Goal: Task Accomplishment & Management: Complete application form

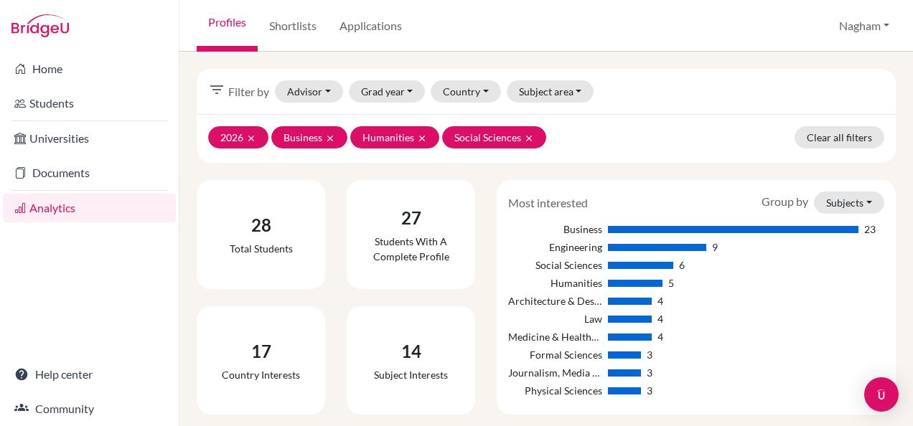
scroll to position [431, 0]
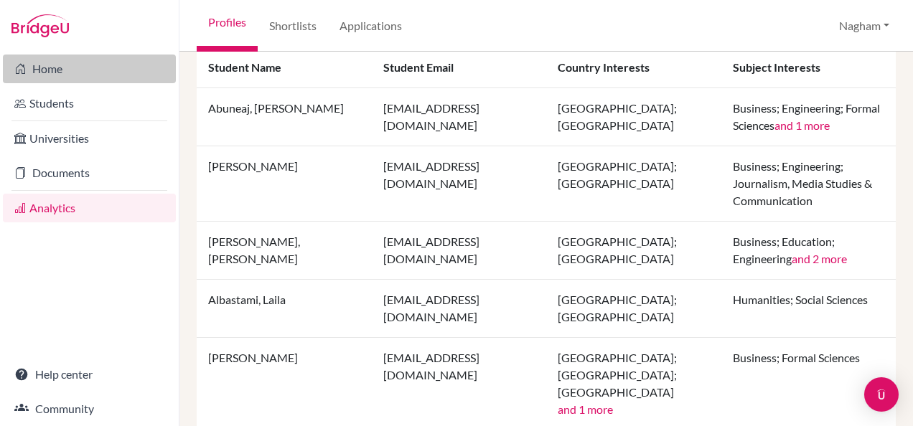
click at [55, 68] on link "Home" at bounding box center [89, 69] width 173 height 29
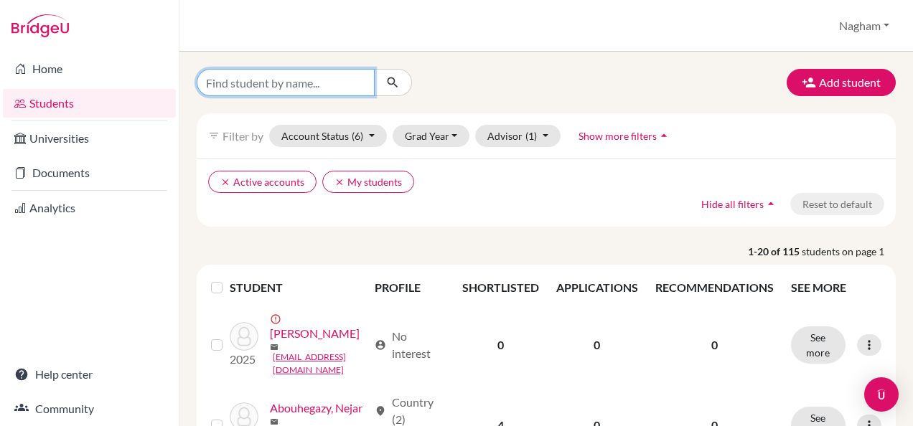
click at [301, 94] on input "Find student by name..." at bounding box center [286, 82] width 178 height 27
click at [299, 88] on input "Find student by name..." at bounding box center [286, 82] width 178 height 27
type input "faris"
click button "submit" at bounding box center [393, 82] width 38 height 27
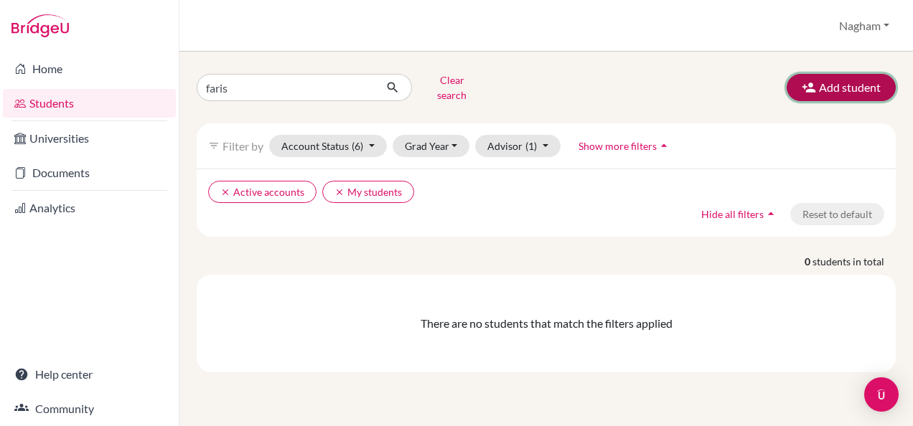
click at [838, 87] on button "Add student" at bounding box center [841, 87] width 109 height 27
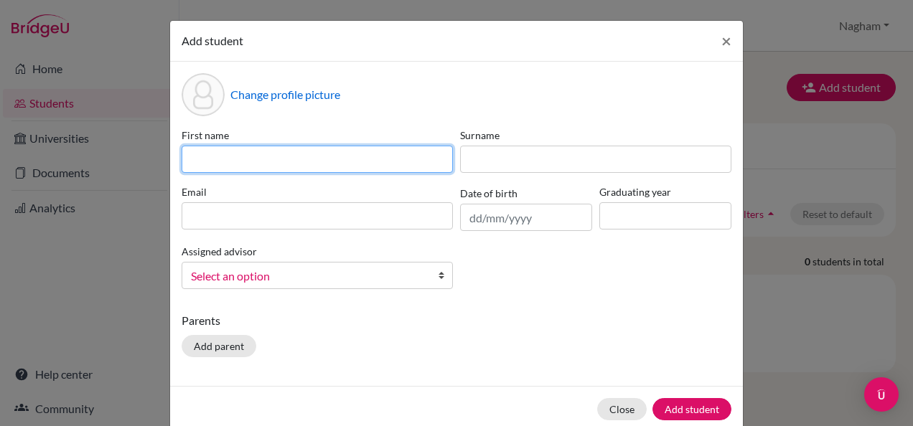
click at [217, 166] on input at bounding box center [317, 159] width 271 height 27
type input "Faris"
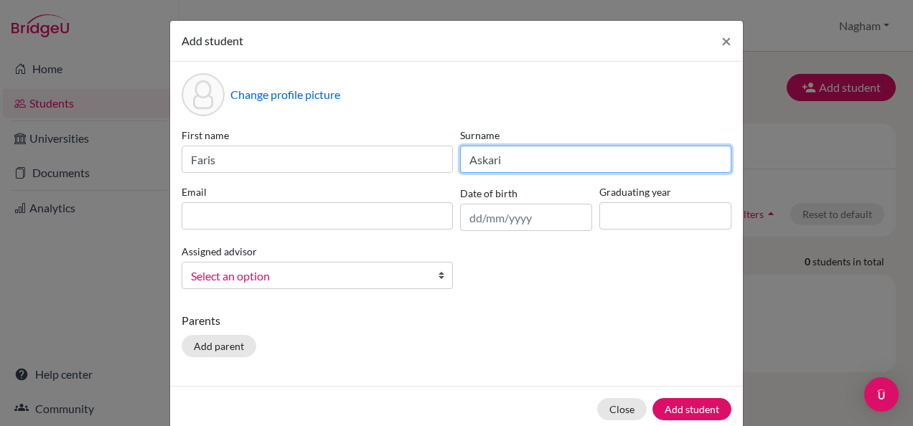
type input "Askari"
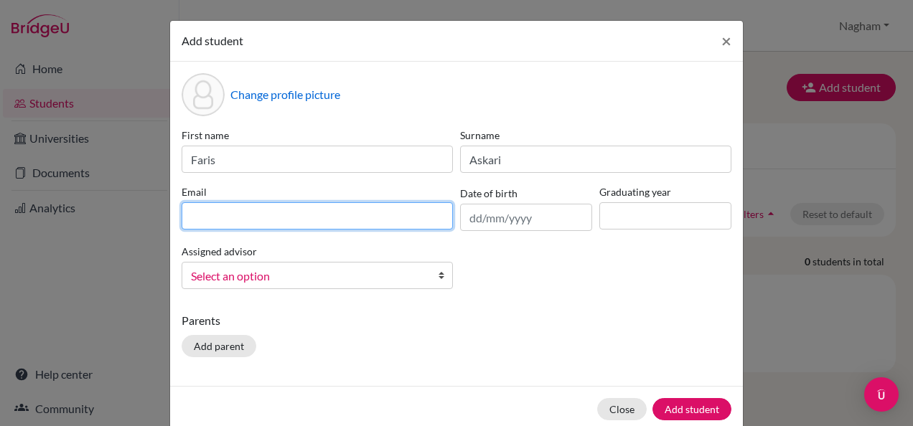
click at [234, 210] on input at bounding box center [317, 215] width 271 height 27
type input "[EMAIL_ADDRESS][DOMAIN_NAME]"
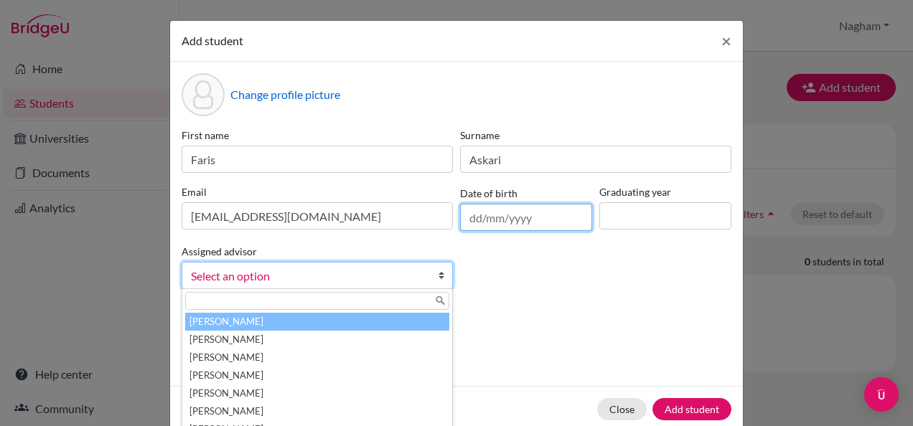
click at [474, 219] on input "text" at bounding box center [526, 217] width 132 height 27
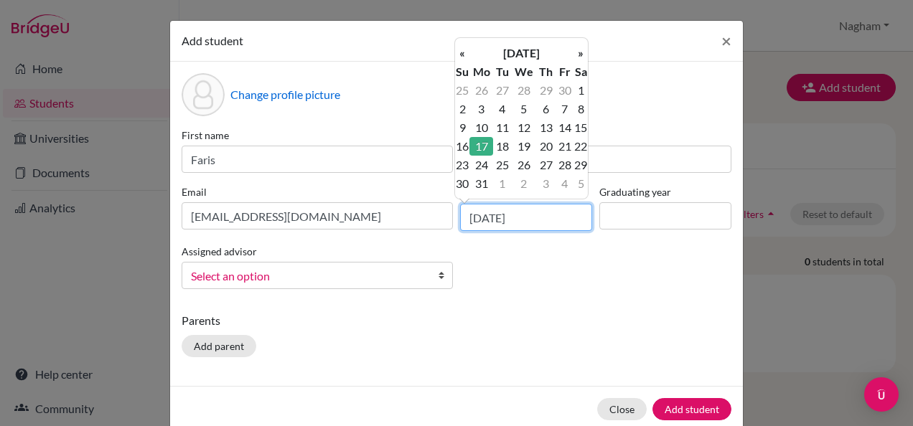
type input "[DATE]"
click at [553, 309] on div "Change profile picture First name [PERSON_NAME] Surname Askari Email [EMAIL_ADD…" at bounding box center [456, 224] width 573 height 324
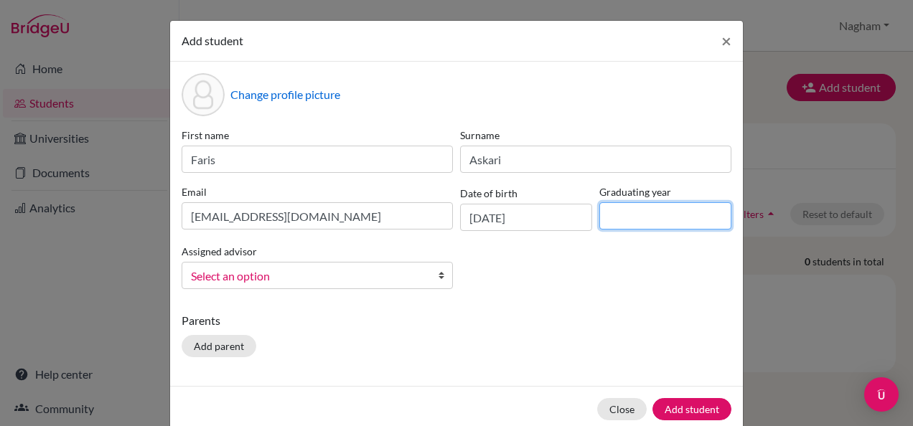
click at [642, 214] on input at bounding box center [665, 215] width 132 height 27
type input "2026"
click at [334, 273] on span "Select an option" at bounding box center [308, 276] width 234 height 19
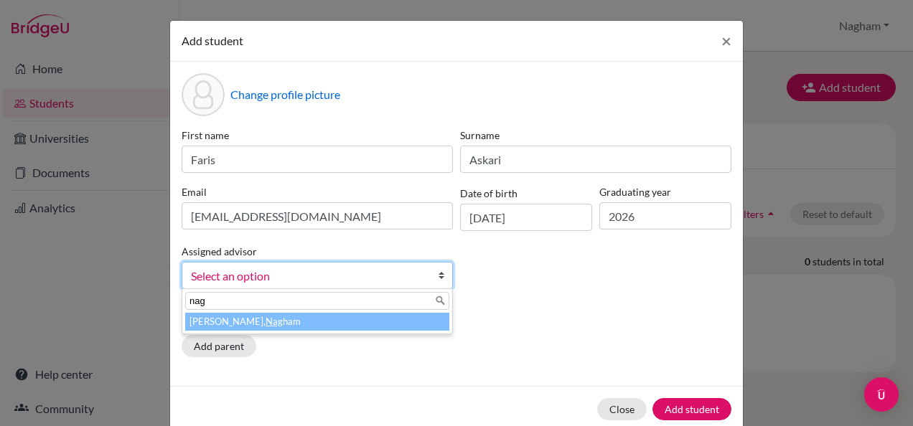
type input "nag"
click at [293, 317] on li "[PERSON_NAME], Nag ham" at bounding box center [317, 322] width 264 height 18
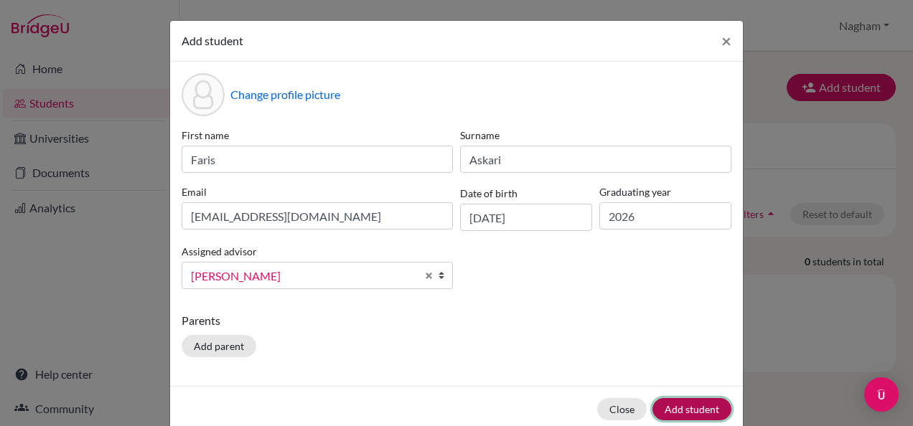
click at [688, 403] on button "Add student" at bounding box center [691, 409] width 79 height 22
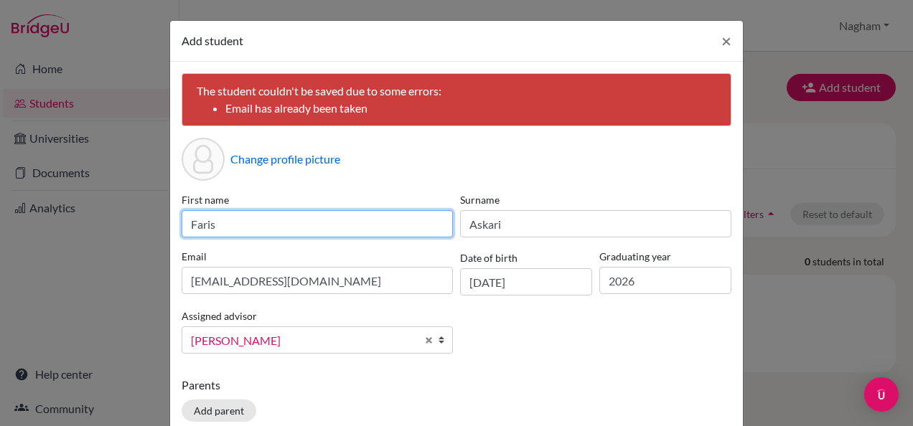
drag, startPoint x: 284, startPoint y: 230, endPoint x: 156, endPoint y: 235, distance: 127.8
click at [156, 235] on div "Add student × The student couldn't be saved due to some errors: Email has alrea…" at bounding box center [456, 213] width 913 height 426
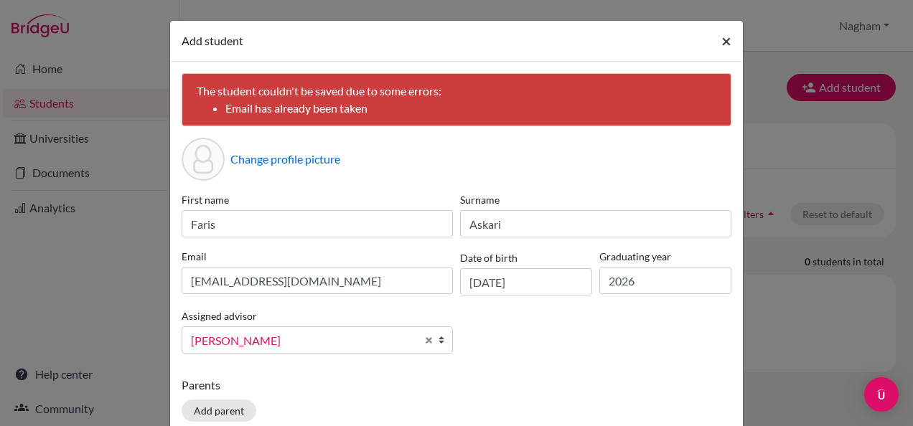
click at [727, 37] on button "×" at bounding box center [726, 41] width 33 height 40
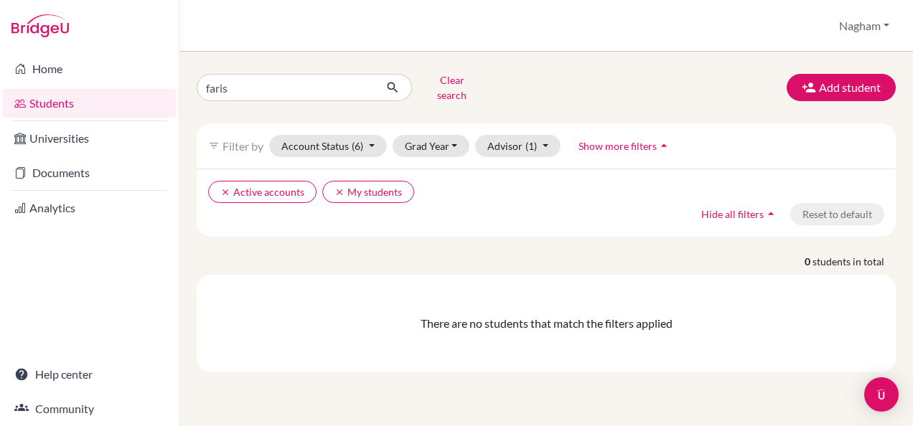
click at [62, 99] on link "Students" at bounding box center [89, 103] width 173 height 29
click button "submit" at bounding box center [393, 87] width 38 height 27
click at [424, 135] on button "Grad Year" at bounding box center [432, 146] width 78 height 22
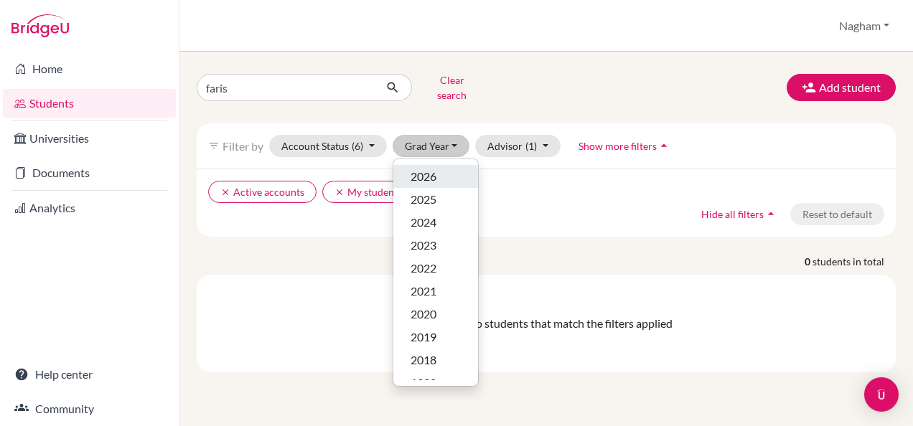
click at [431, 168] on span "2026" at bounding box center [424, 176] width 26 height 17
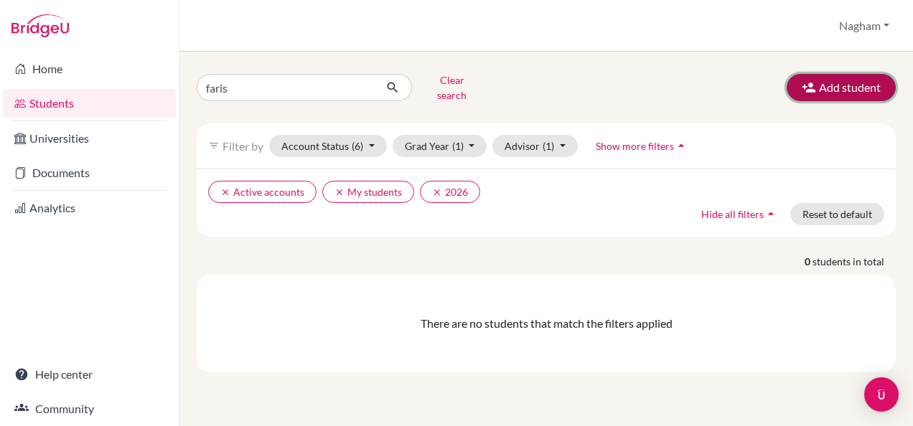
click at [822, 84] on button "Add student" at bounding box center [841, 87] width 109 height 27
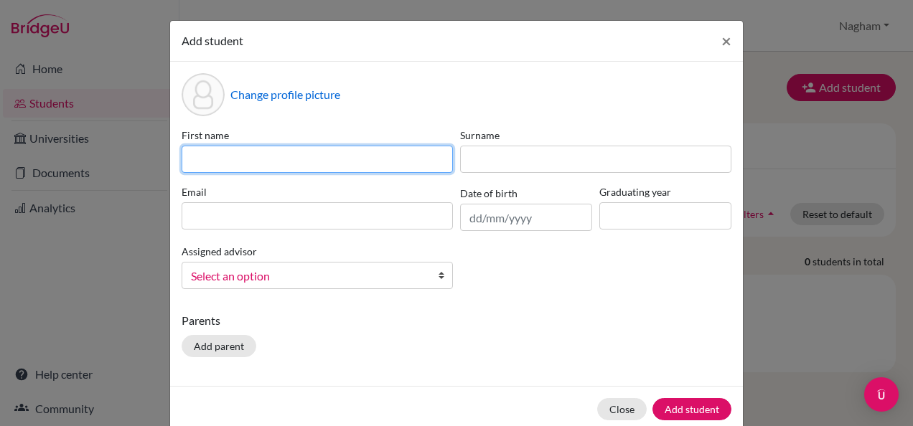
click at [298, 159] on input at bounding box center [317, 159] width 271 height 27
type input "faris"
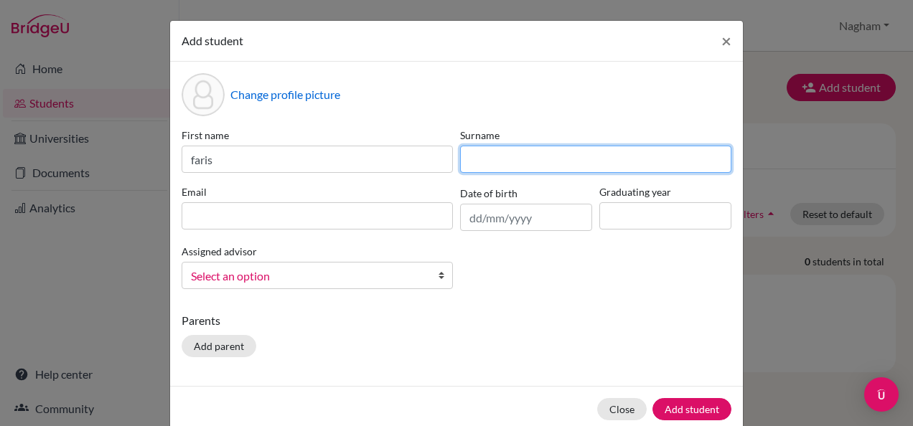
click at [541, 159] on input at bounding box center [595, 159] width 271 height 27
type input "Askari"
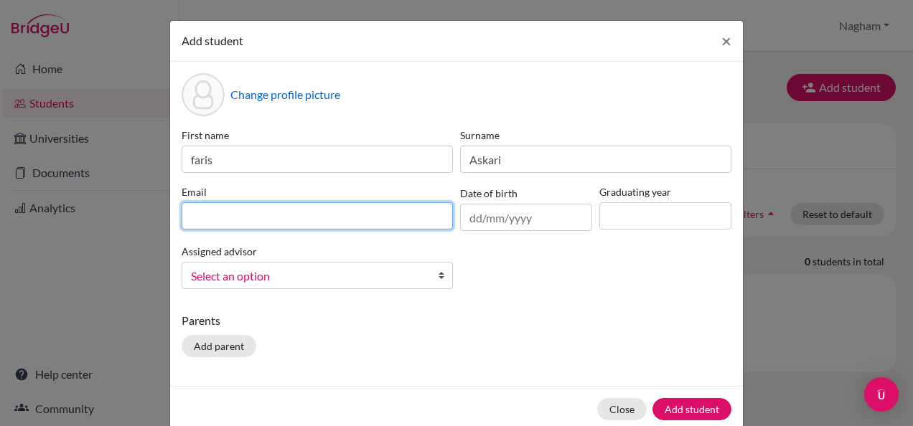
type input "[EMAIL_ADDRESS][DOMAIN_NAME]"
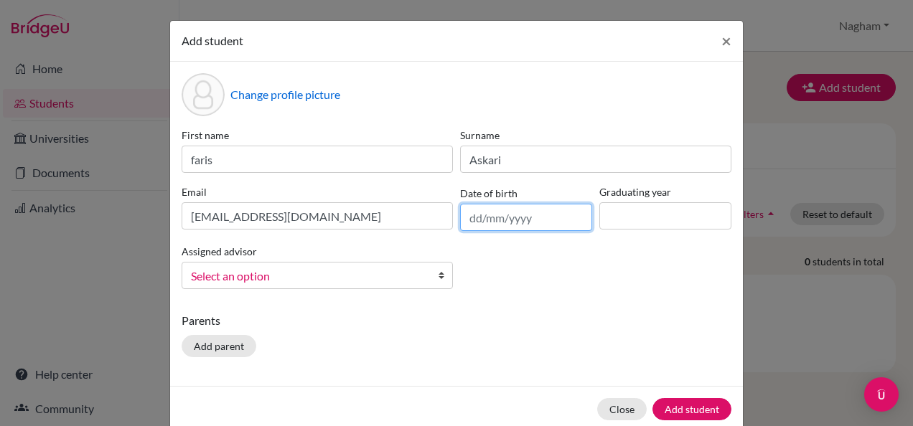
type input "[DATE]"
type input "2026"
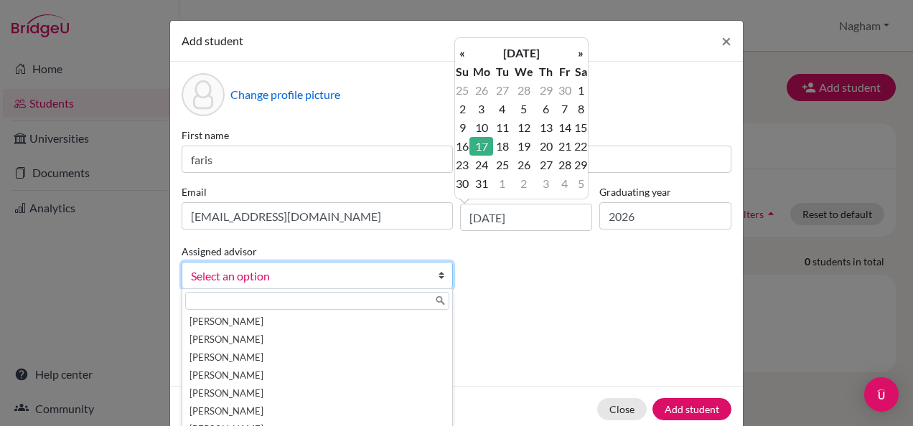
click at [280, 299] on input "text" at bounding box center [317, 301] width 264 height 18
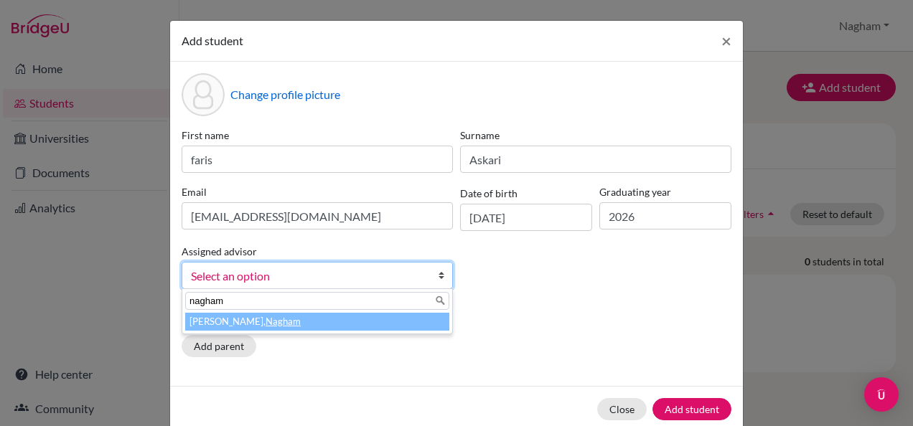
type input "nagham"
click at [266, 320] on em "Nagham" at bounding box center [283, 321] width 35 height 11
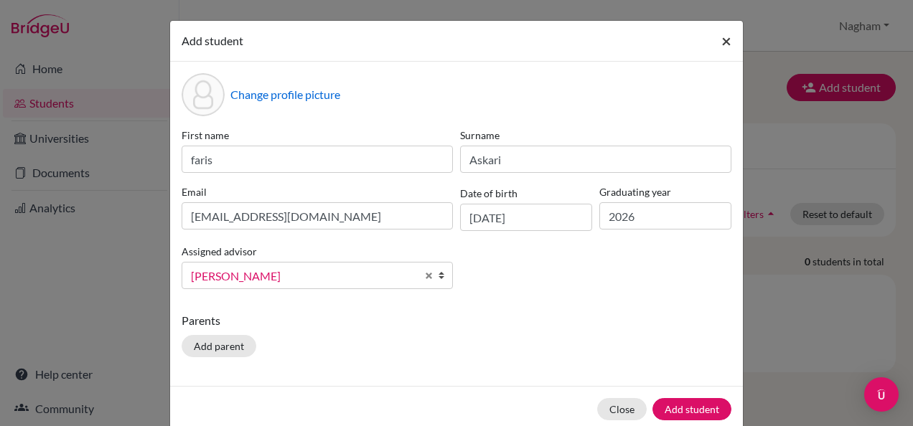
click at [713, 44] on button "×" at bounding box center [726, 41] width 33 height 40
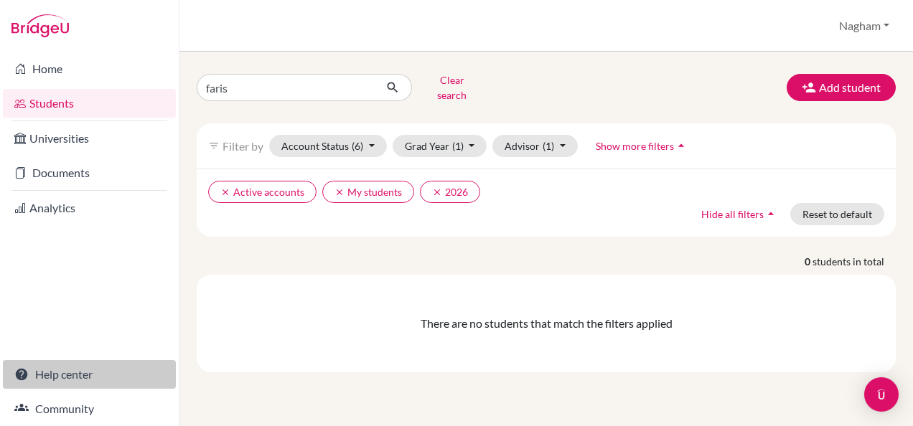
click at [60, 380] on link "Help center" at bounding box center [89, 374] width 173 height 29
